Goal: Information Seeking & Learning: Learn about a topic

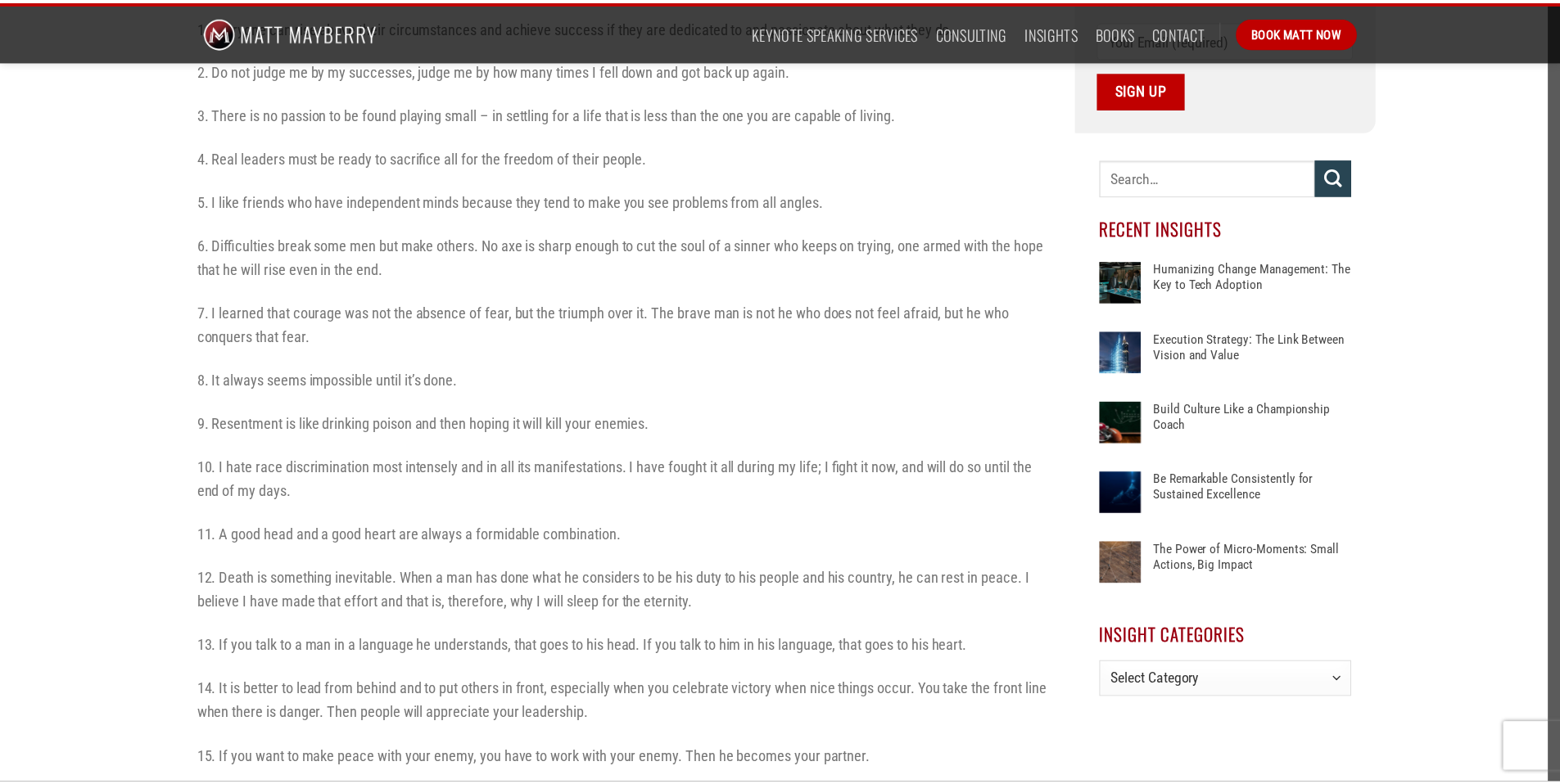
scroll to position [670, 0]
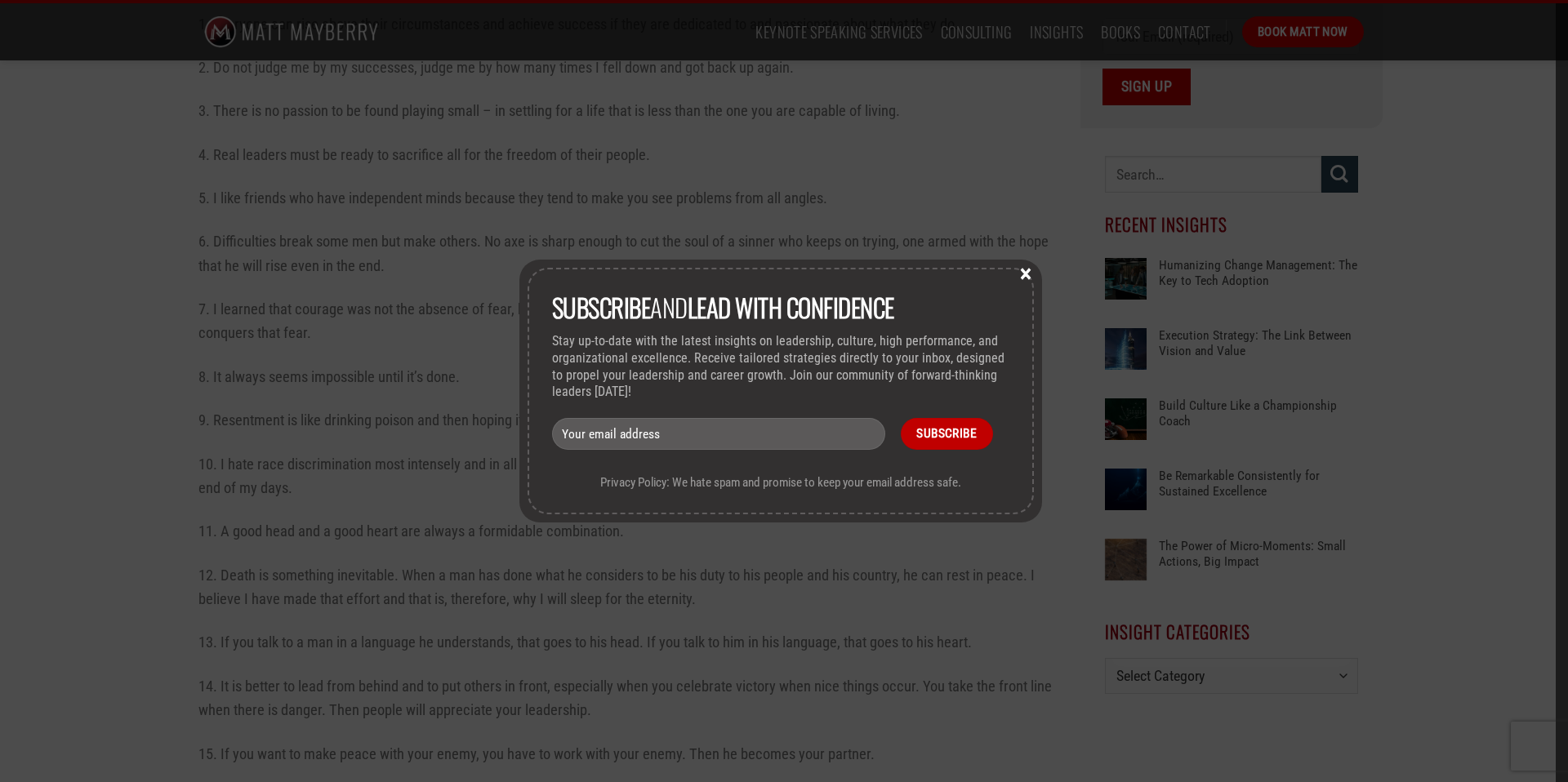
click at [1029, 273] on button "×" at bounding box center [1025, 272] width 25 height 15
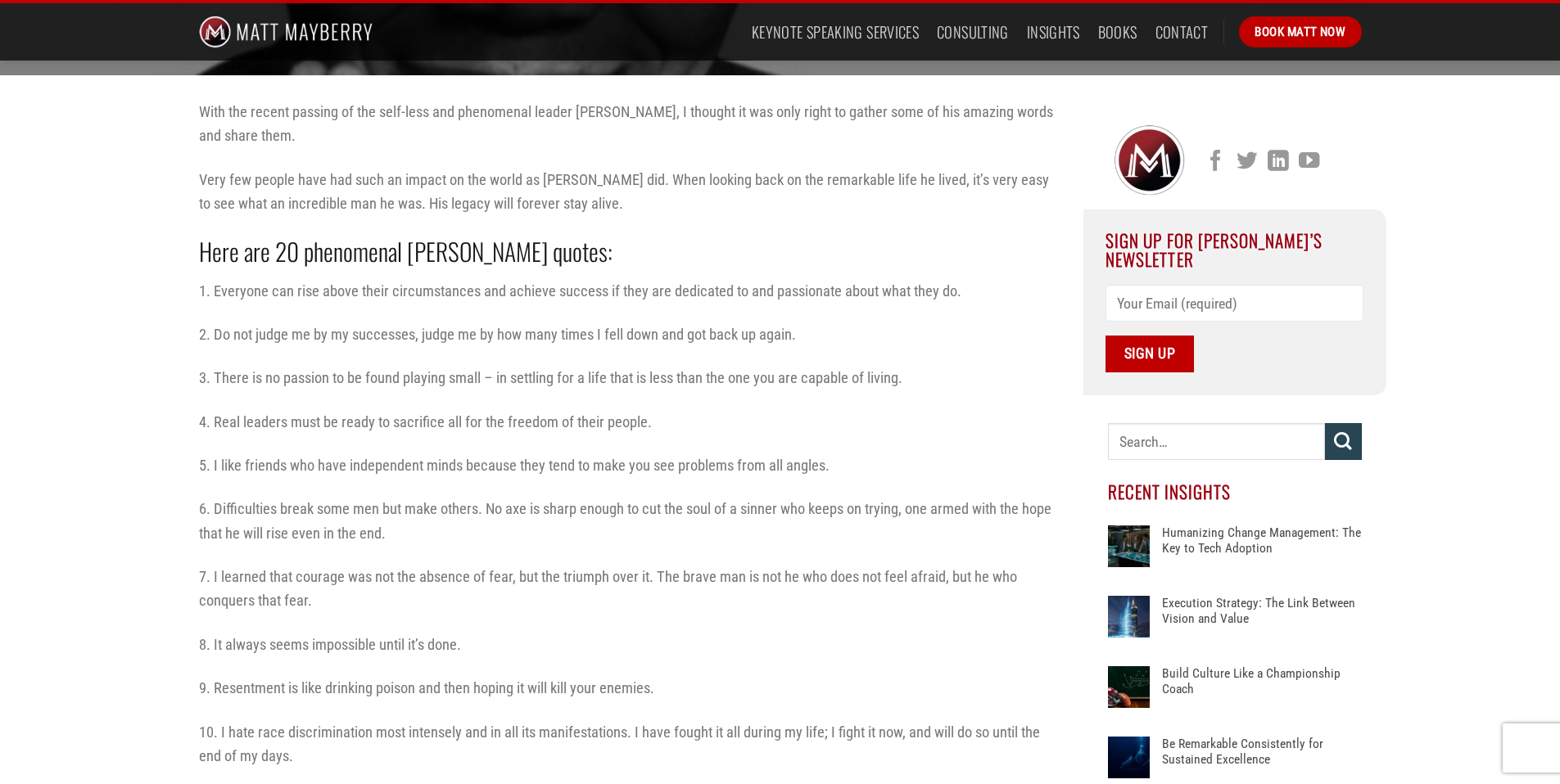
scroll to position [404, 0]
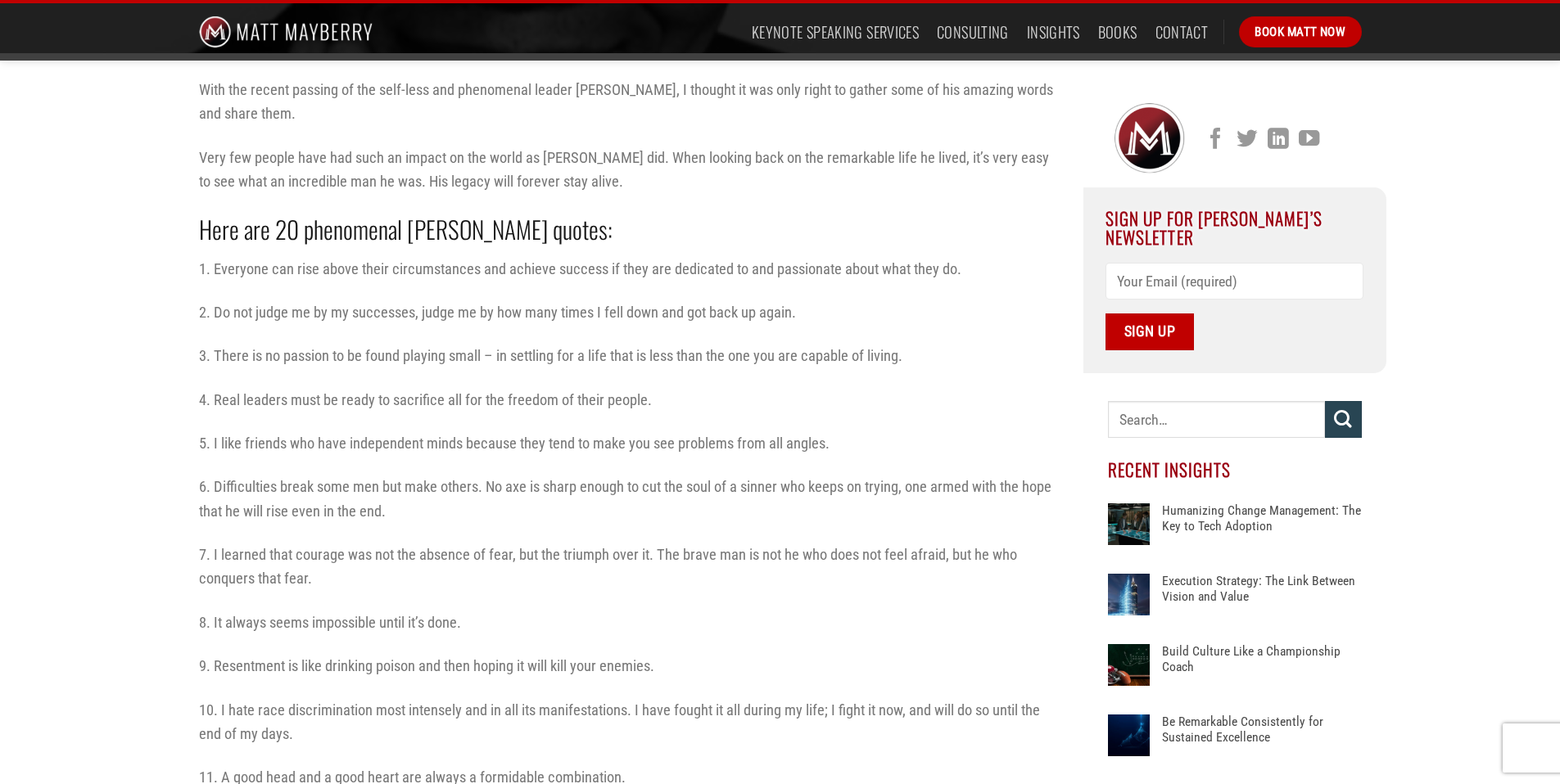
scroll to position [224, 0]
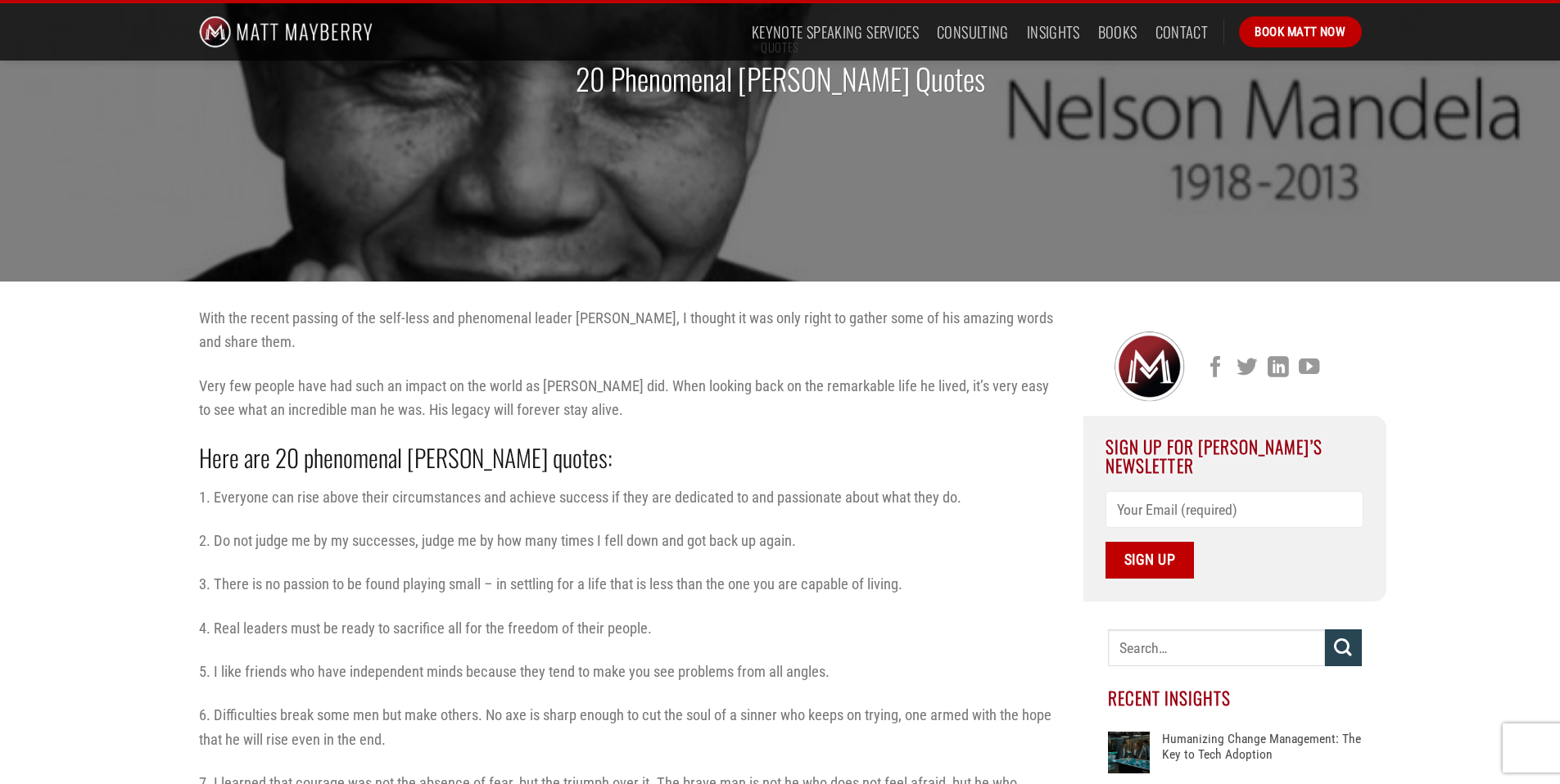
scroll to position [192, 0]
